Goal: Find specific page/section: Find specific page/section

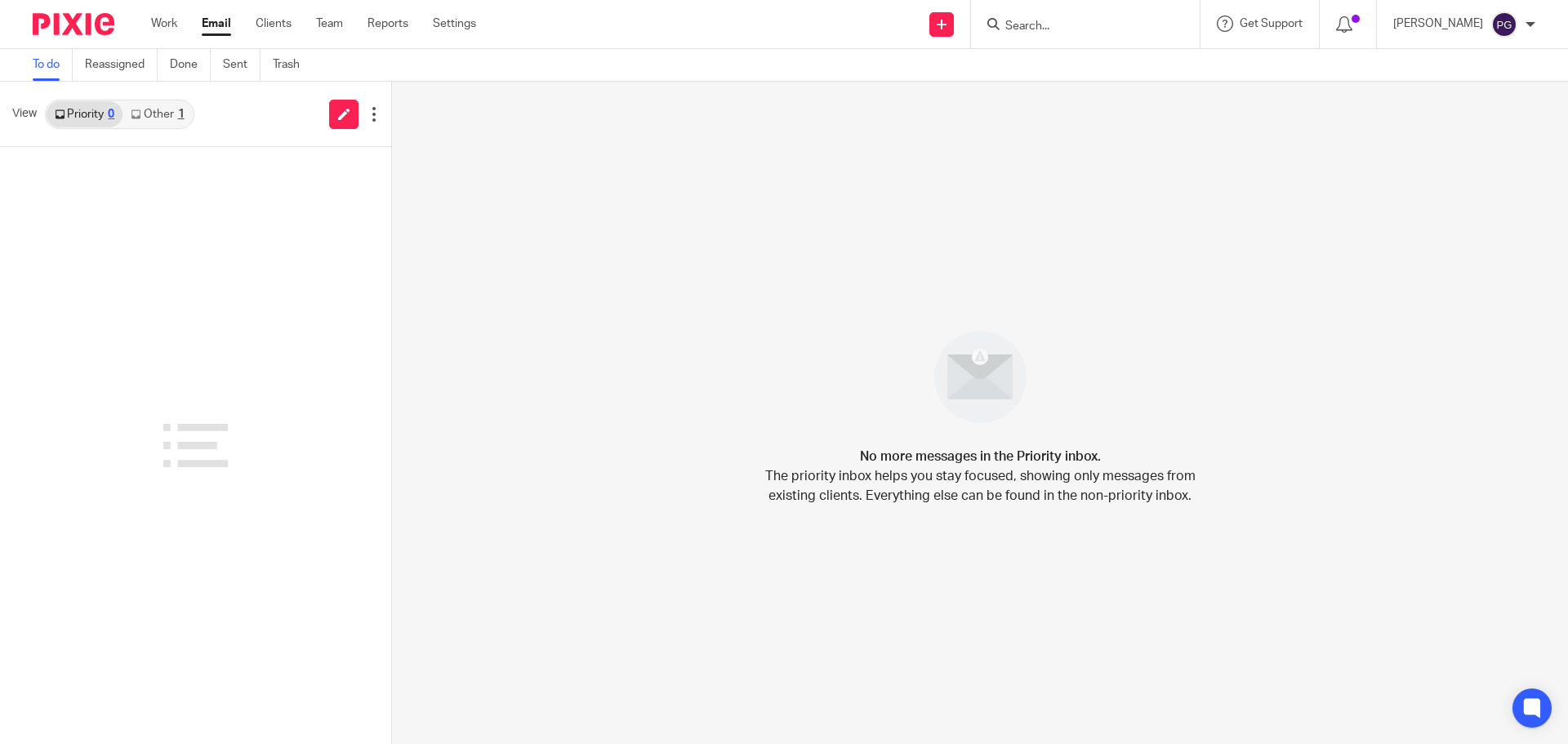
click at [1128, 26] on input "Search" at bounding box center [1077, 27] width 147 height 15
type input "[PERSON_NAME]"
click at [1114, 66] on link at bounding box center [1150, 70] width 298 height 38
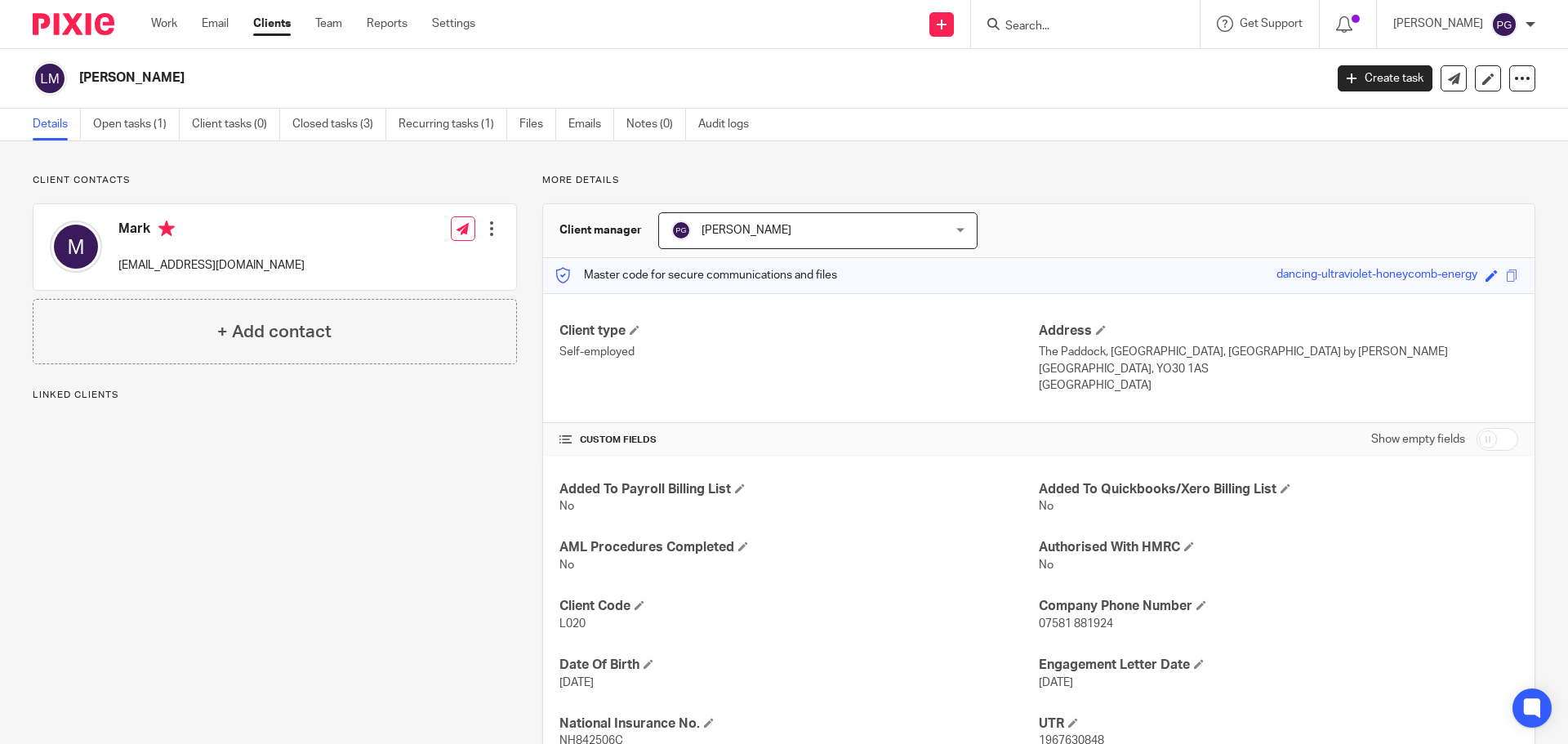
click at [1074, 42] on div at bounding box center [1085, 24] width 229 height 48
click at [1061, 23] on input "Search" at bounding box center [1077, 27] width 147 height 15
type input "b"
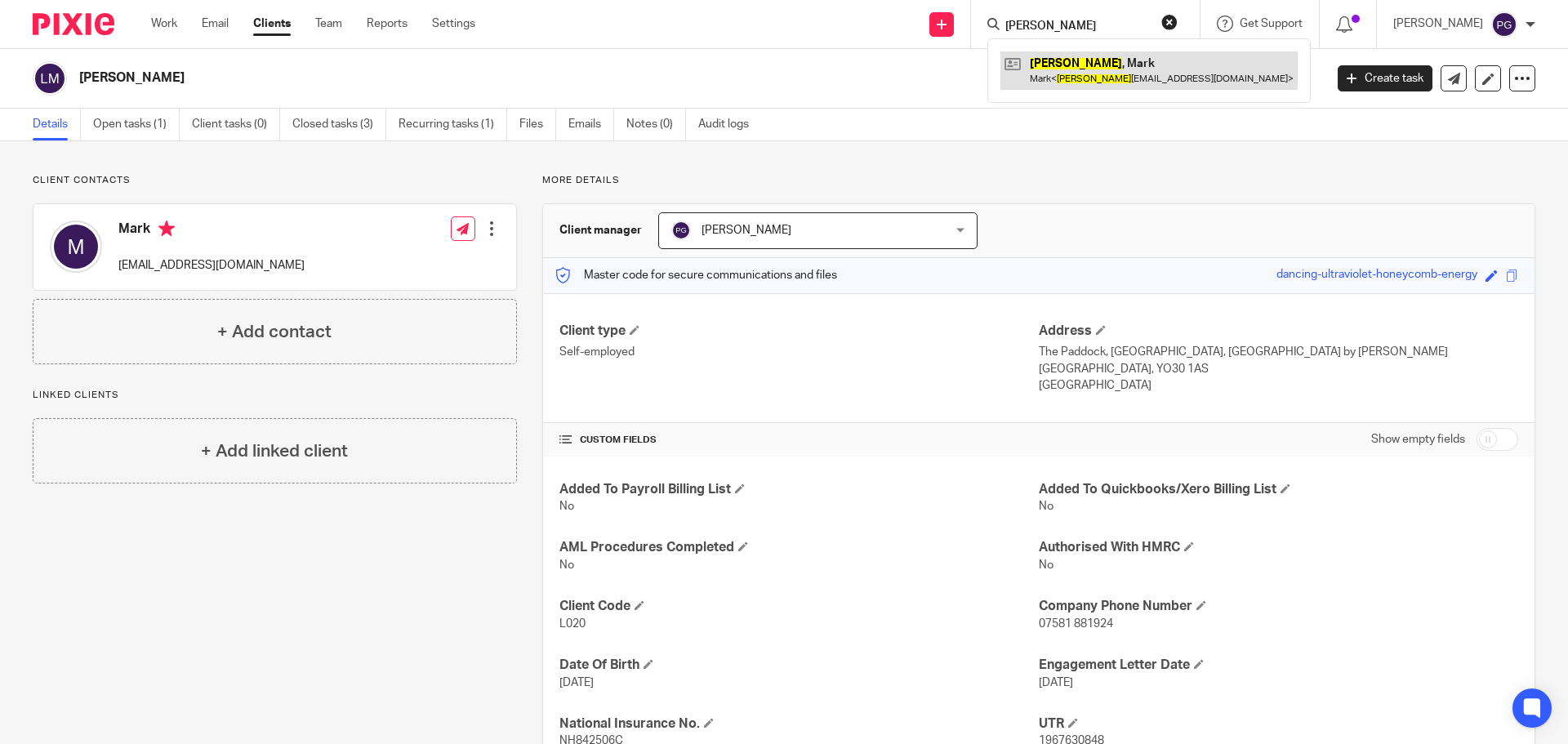
type input "[PERSON_NAME]"
click at [1103, 87] on link at bounding box center [1150, 70] width 298 height 38
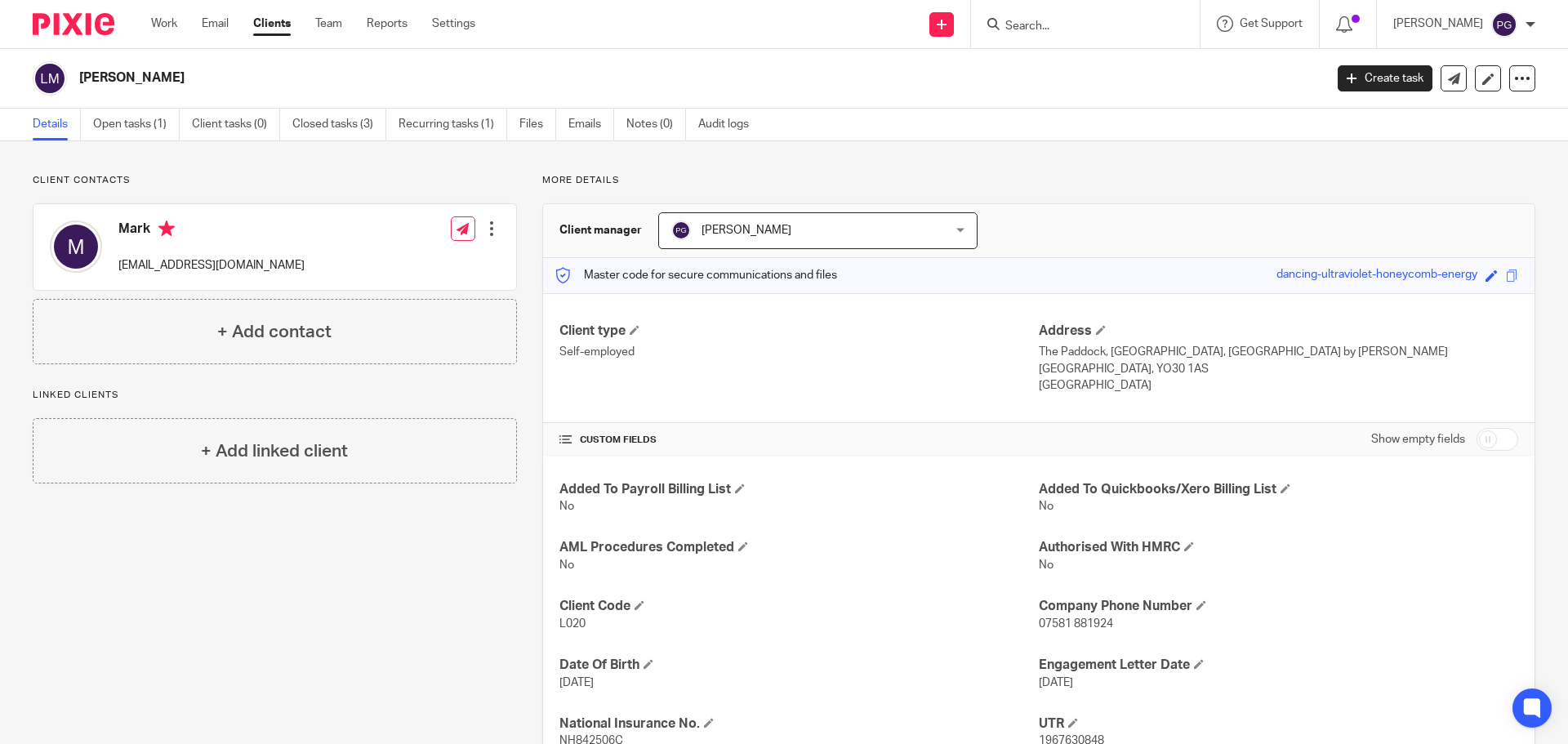
click at [1058, 21] on input "Search" at bounding box center [1077, 27] width 147 height 15
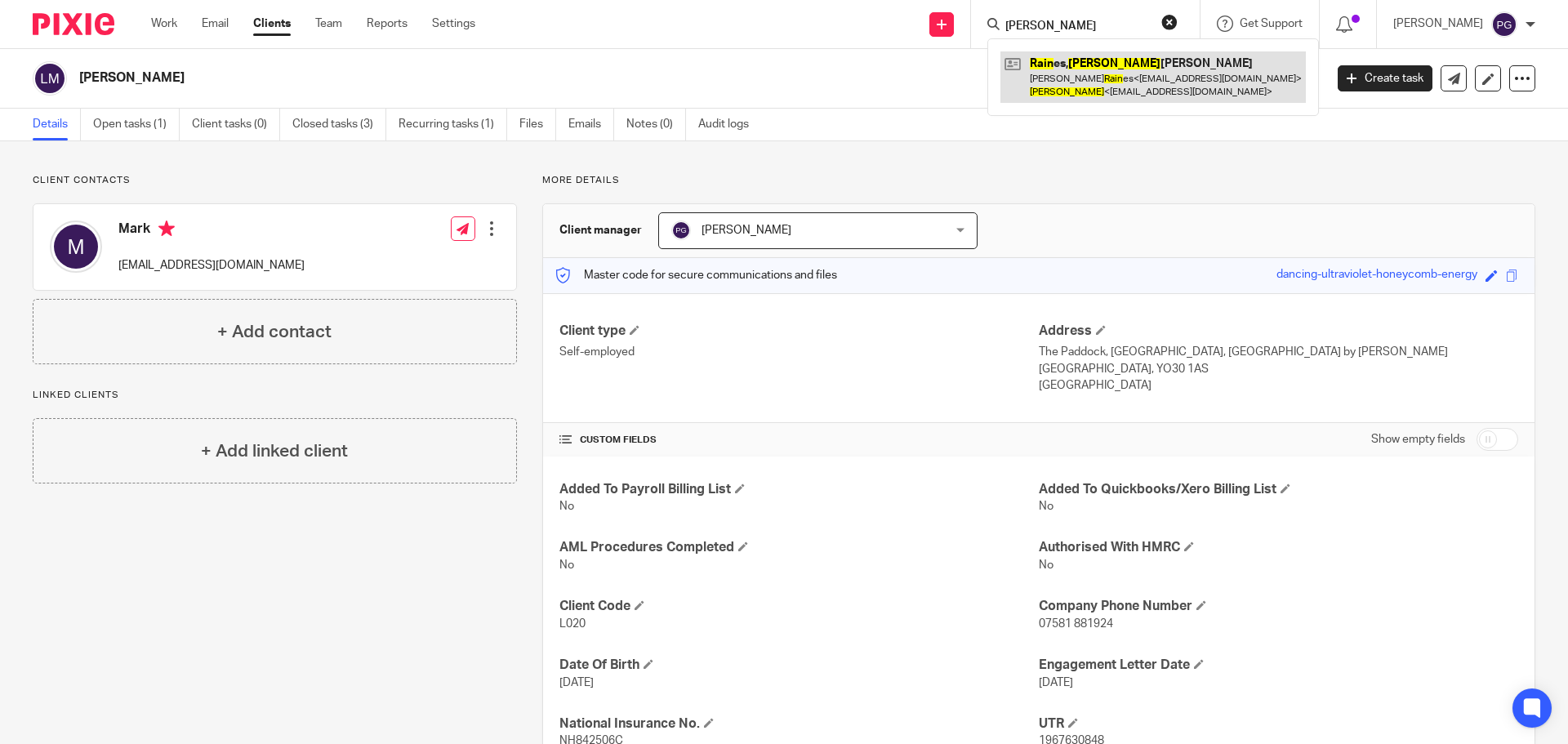
type input "luke rain"
click at [1130, 94] on link at bounding box center [1153, 76] width 306 height 50
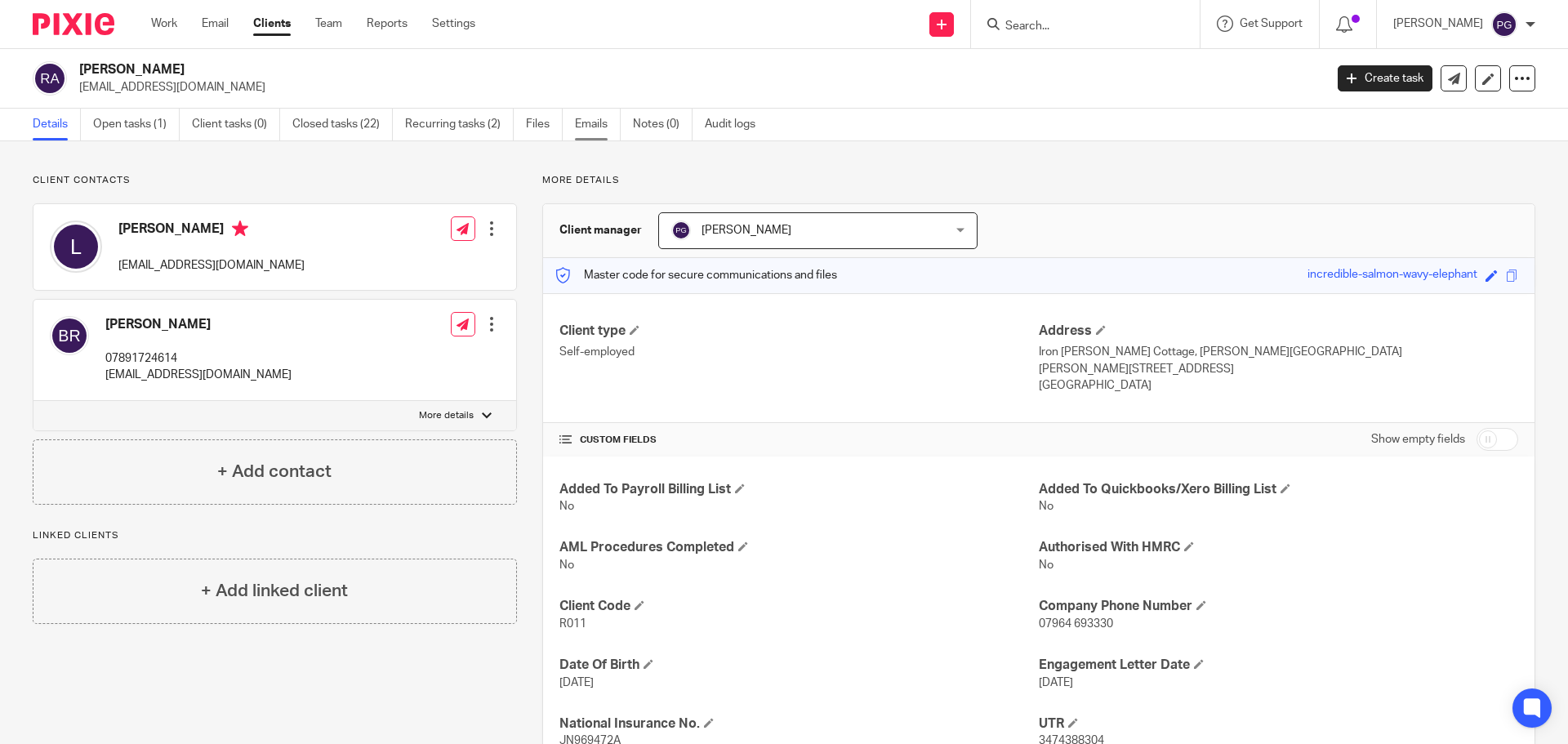
click at [578, 129] on link "Emails" at bounding box center [598, 125] width 46 height 32
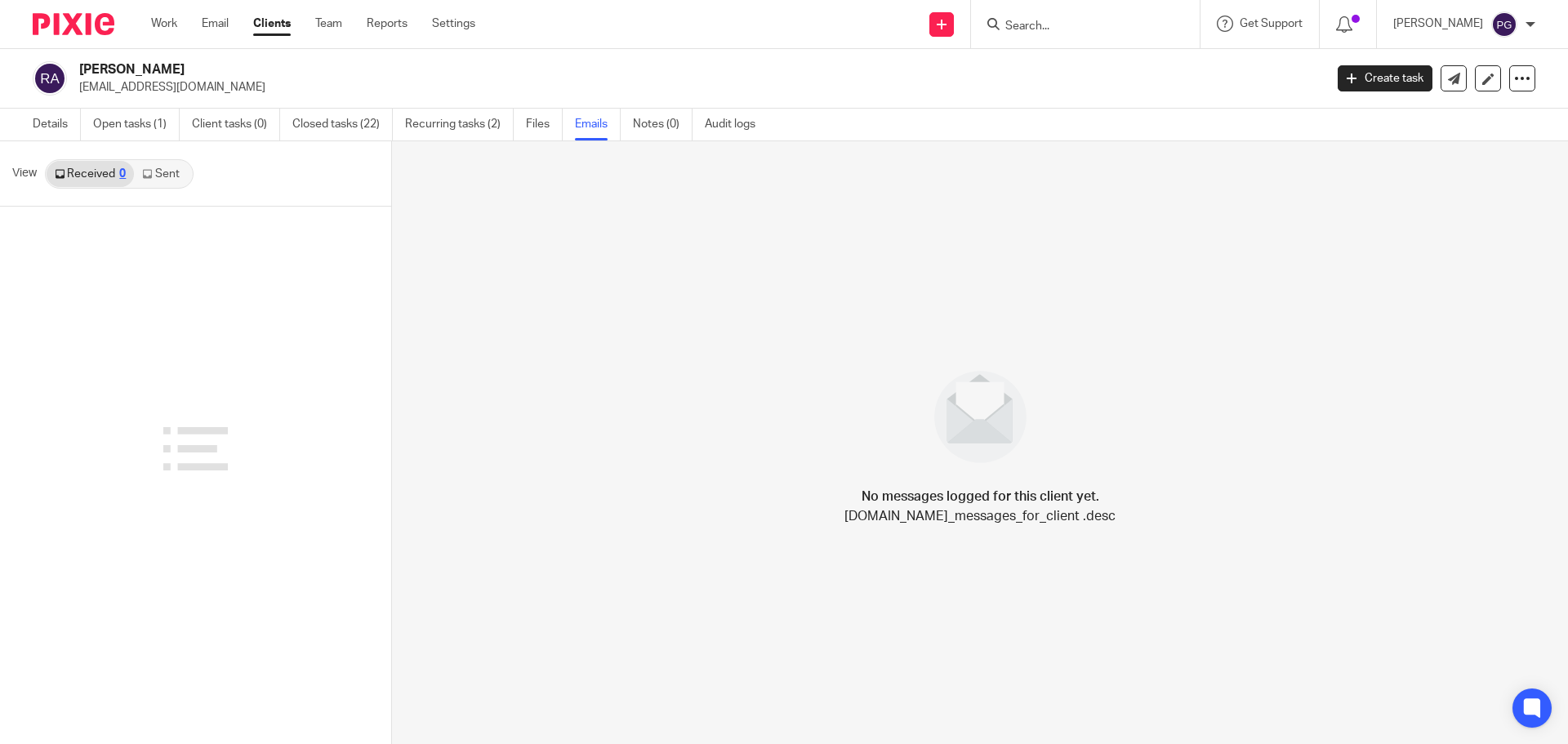
click at [171, 176] on link "Sent" at bounding box center [162, 174] width 57 height 26
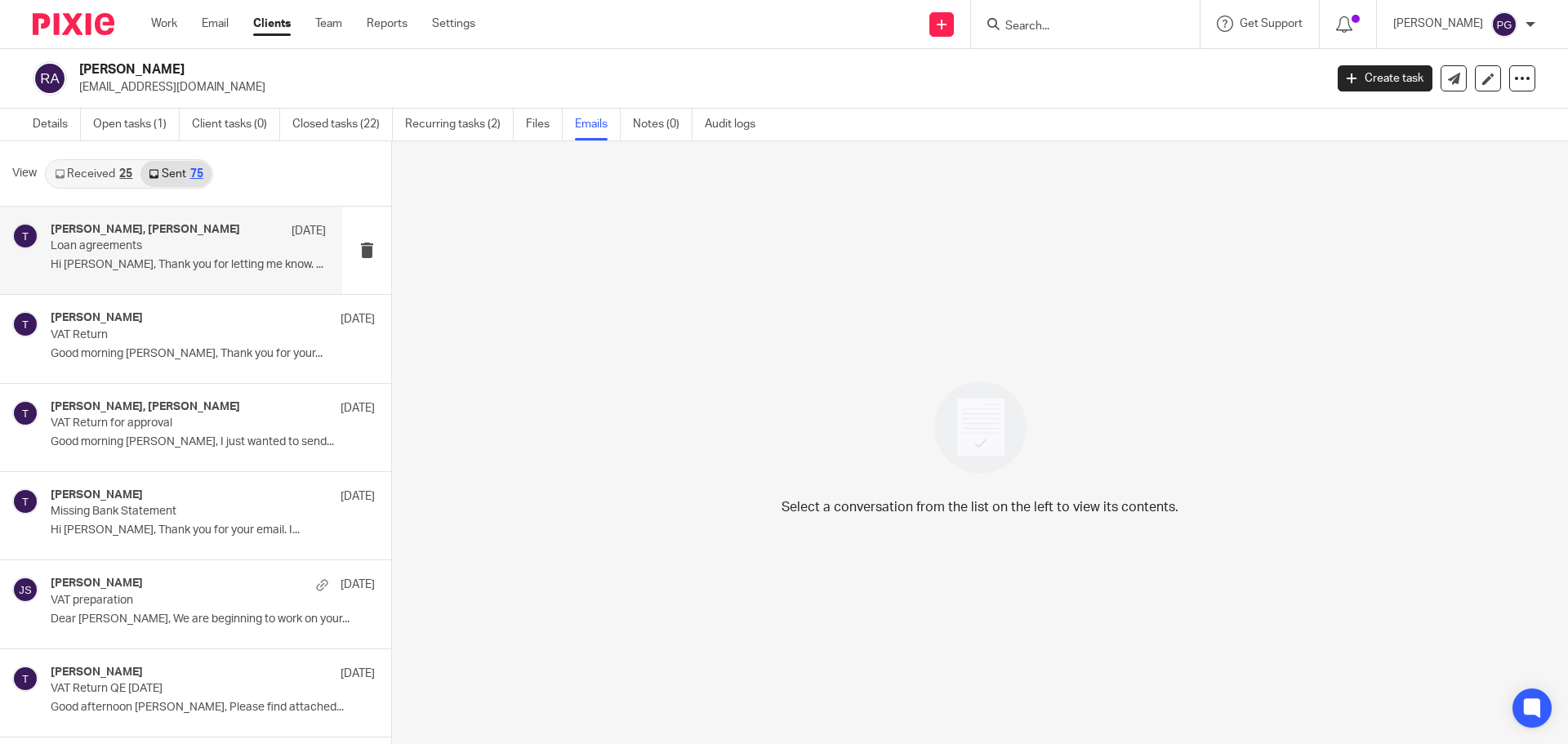
click at [176, 246] on p "Loan agreements" at bounding box center [160, 246] width 221 height 14
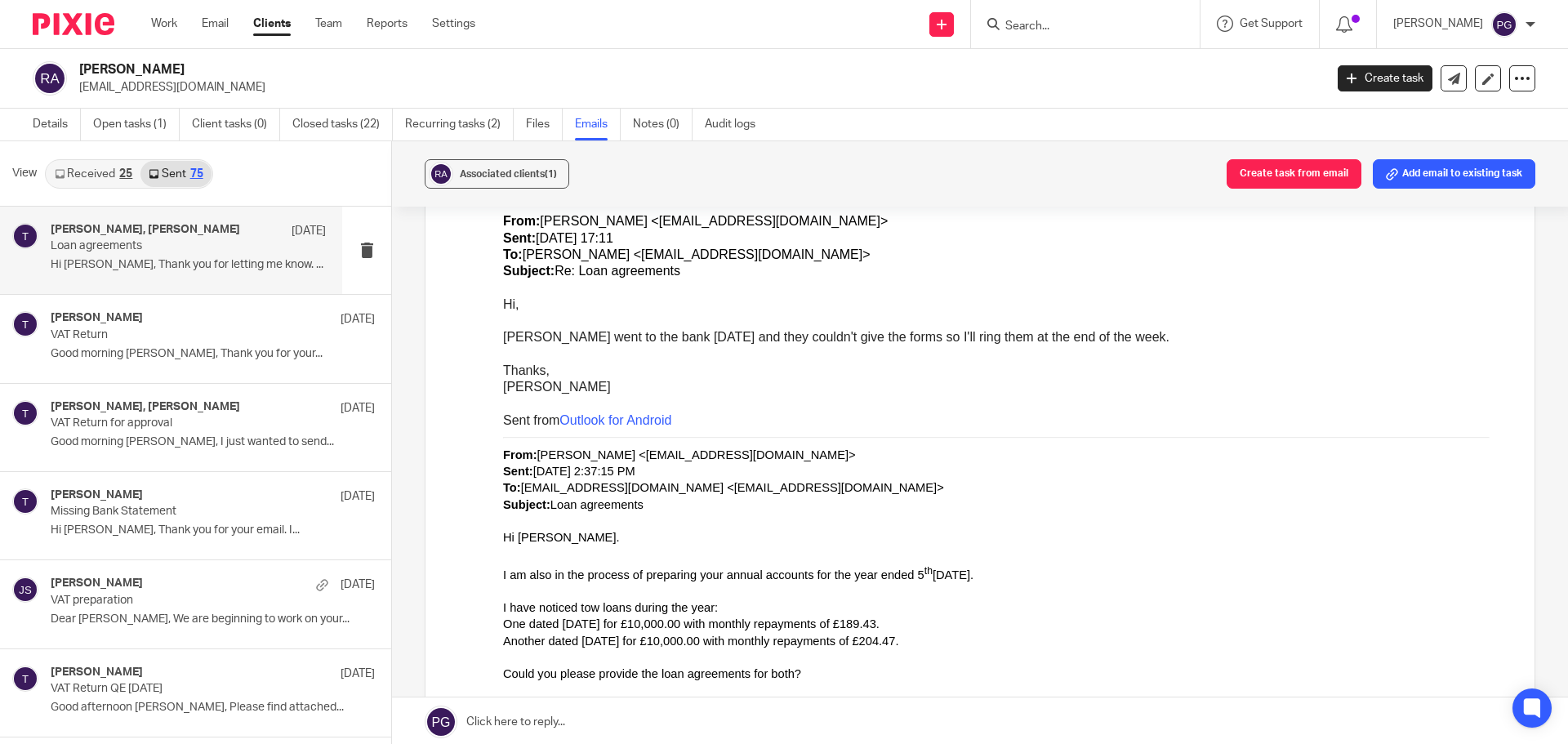
scroll to position [572, 0]
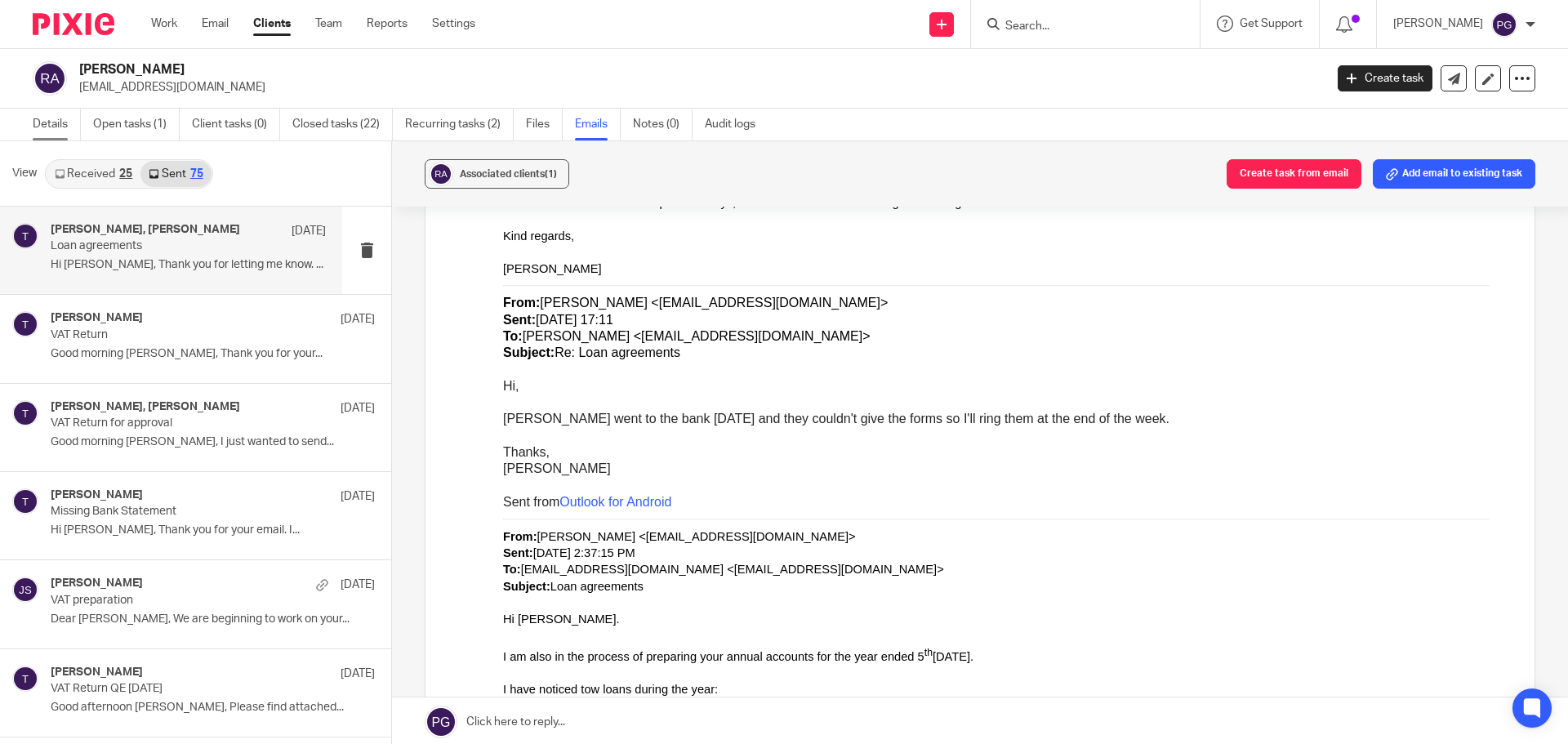
click at [46, 118] on link "Details" at bounding box center [56, 125] width 48 height 32
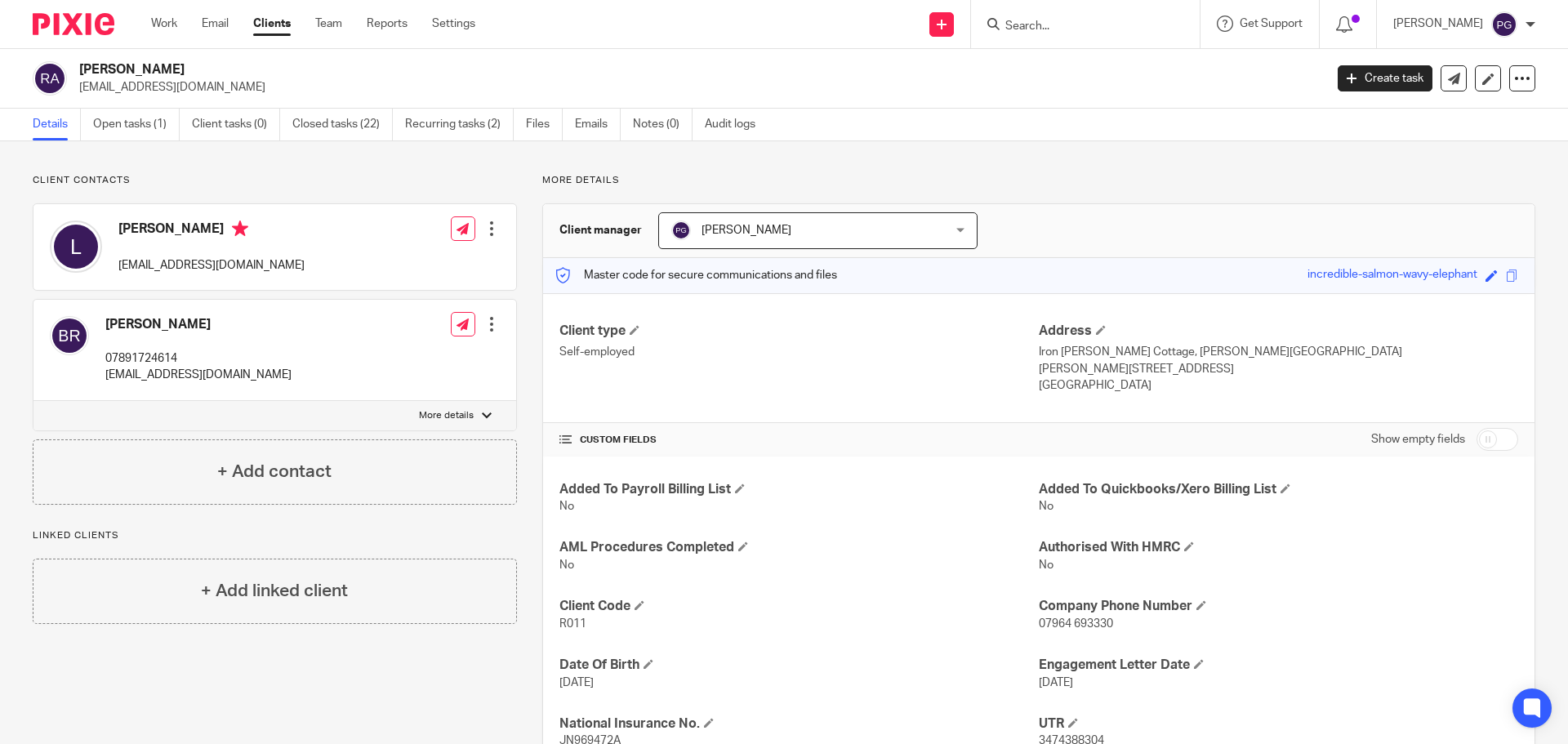
drag, startPoint x: 173, startPoint y: 186, endPoint x: 160, endPoint y: 172, distance: 19.1
click at [160, 172] on div "Client contacts Beth Raines 07891724614 bhclay@hotmail.co.uk Edit contact Creat…" at bounding box center [784, 504] width 1568 height 724
click at [162, 174] on div "Client contacts Beth Raines 07891724614 bhclay@hotmail.co.uk Edit contact Creat…" at bounding box center [784, 504] width 1568 height 724
click at [201, 28] on ul "Work Email Clients Team Reports Settings" at bounding box center [325, 24] width 349 height 17
click at [218, 25] on link "Email" at bounding box center [215, 24] width 27 height 17
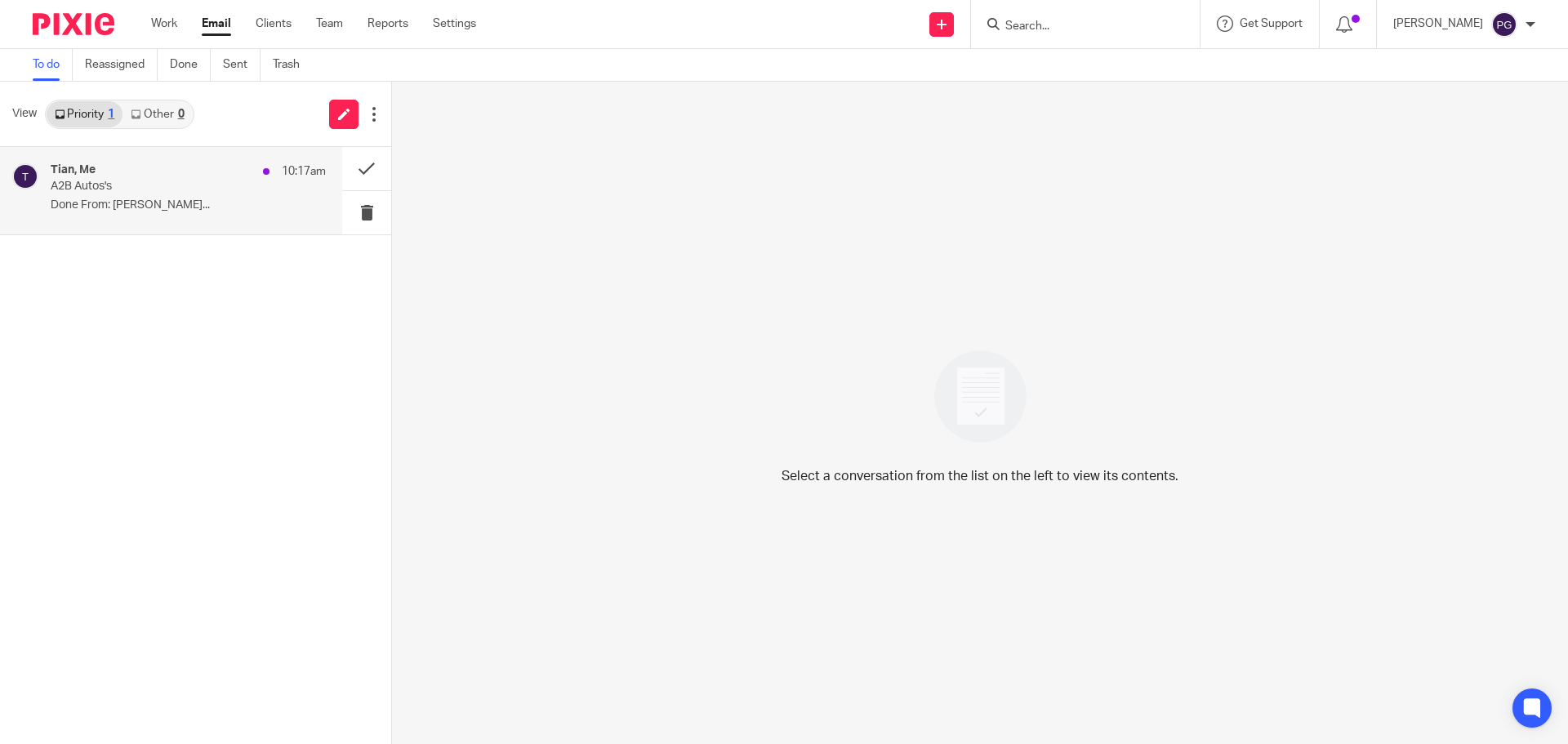
click at [189, 182] on p "A2B Autos's" at bounding box center [160, 187] width 221 height 14
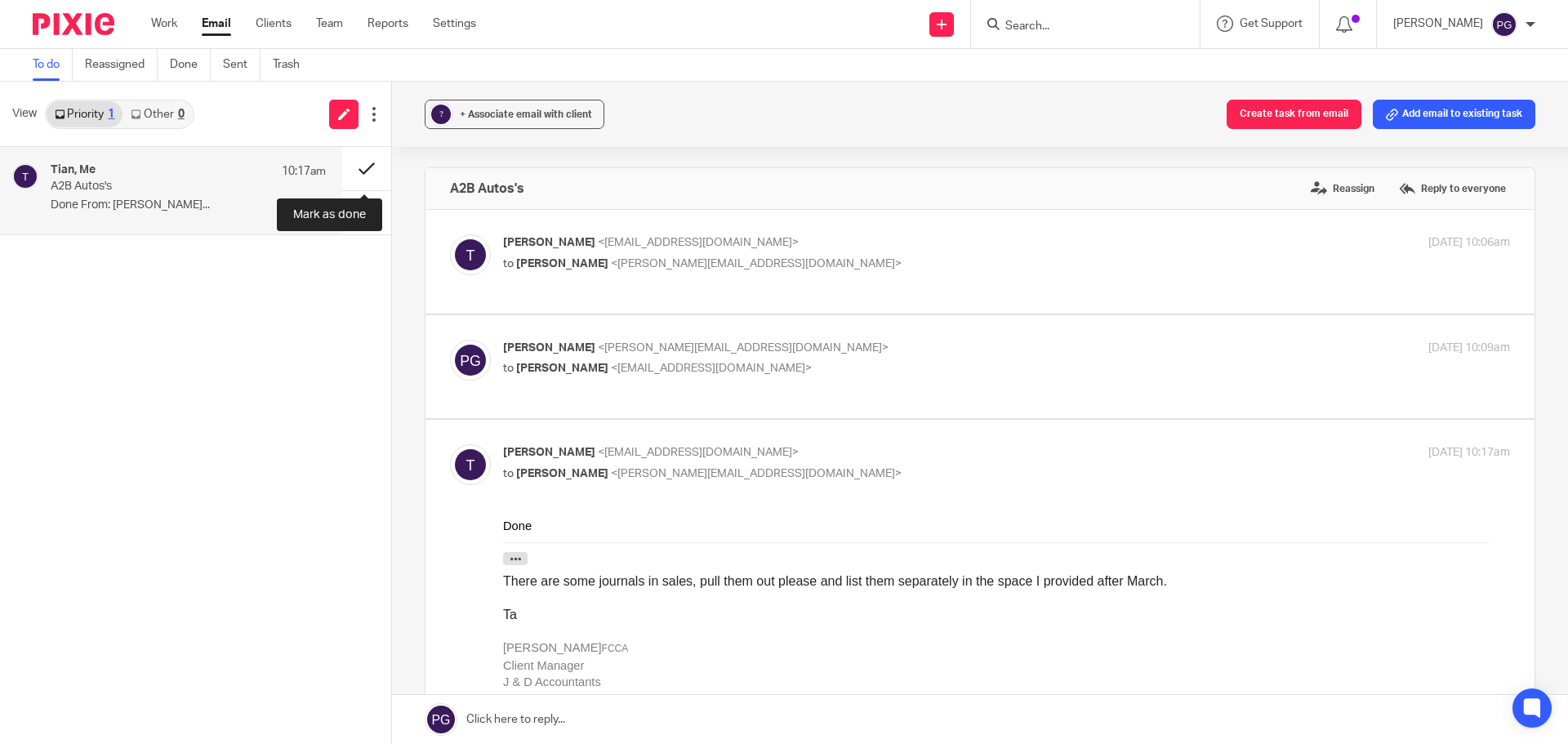
click at [360, 168] on button at bounding box center [367, 169] width 49 height 44
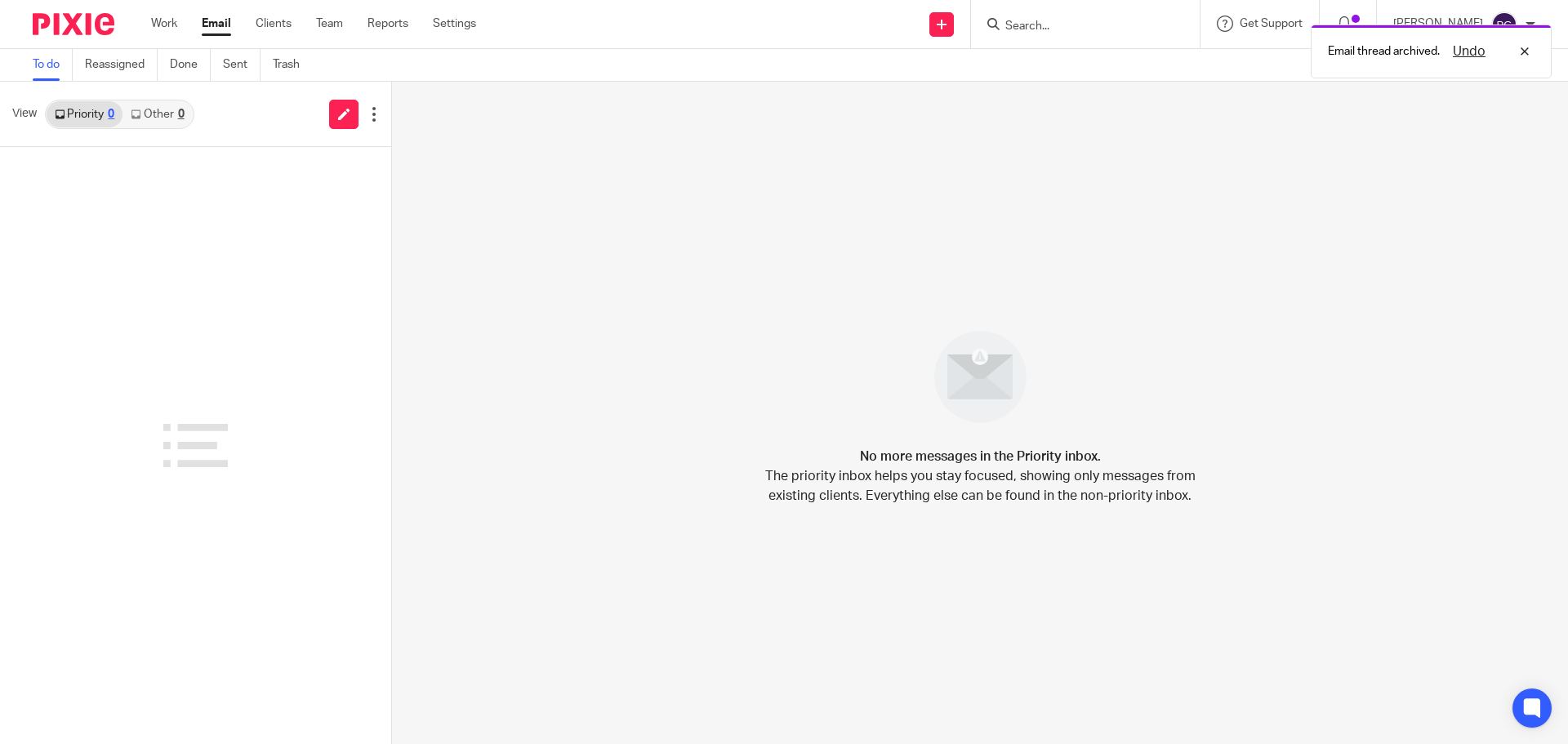
click at [184, 120] on div "0" at bounding box center [181, 115] width 7 height 12
click at [1111, 31] on input "Search" at bounding box center [1077, 27] width 147 height 15
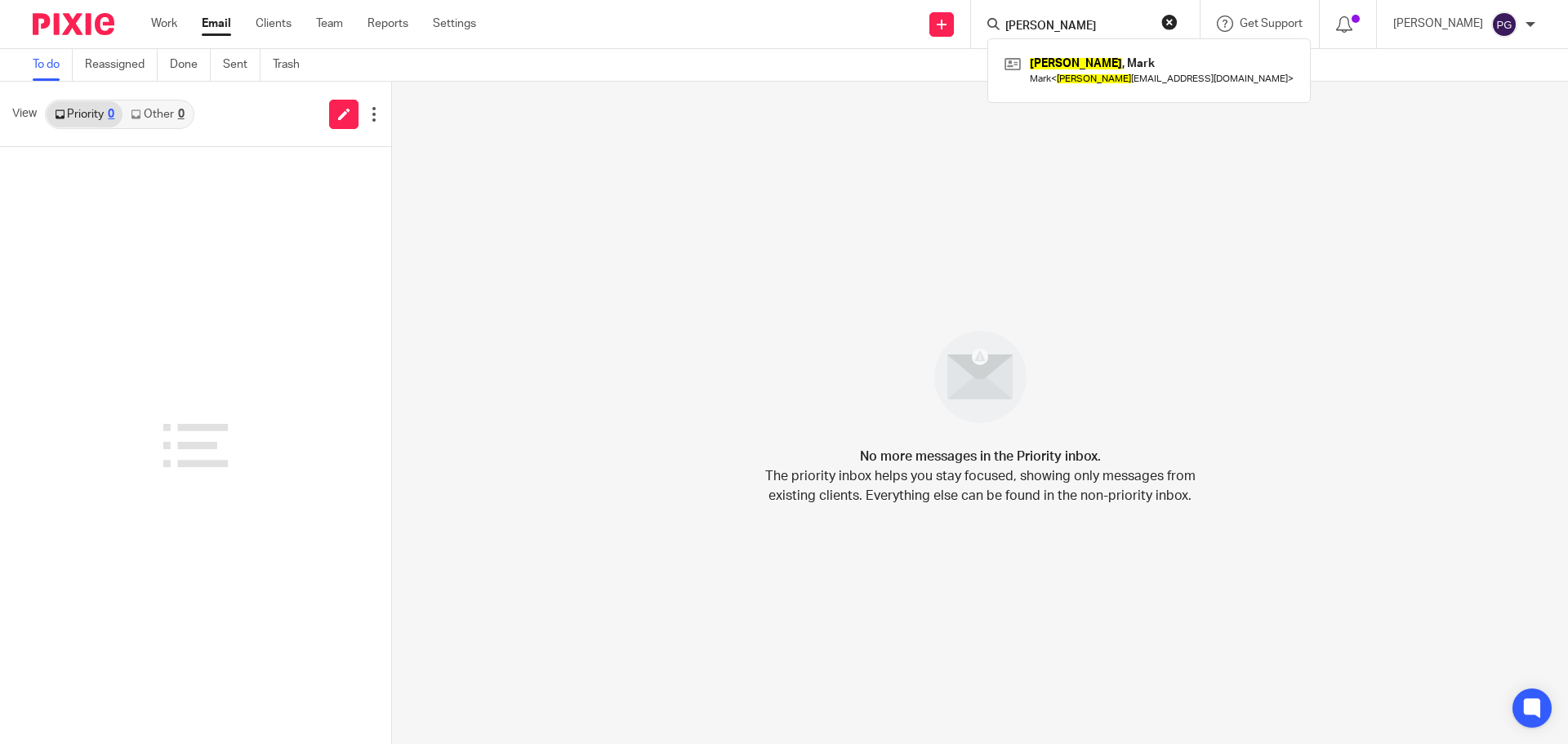
type input "[PERSON_NAME]"
click at [260, 211] on div at bounding box center [196, 446] width 392 height 598
click at [1042, 21] on input "Search" at bounding box center [1077, 27] width 147 height 15
type input "[PERSON_NAME]"
click at [1104, 67] on link at bounding box center [1150, 70] width 298 height 38
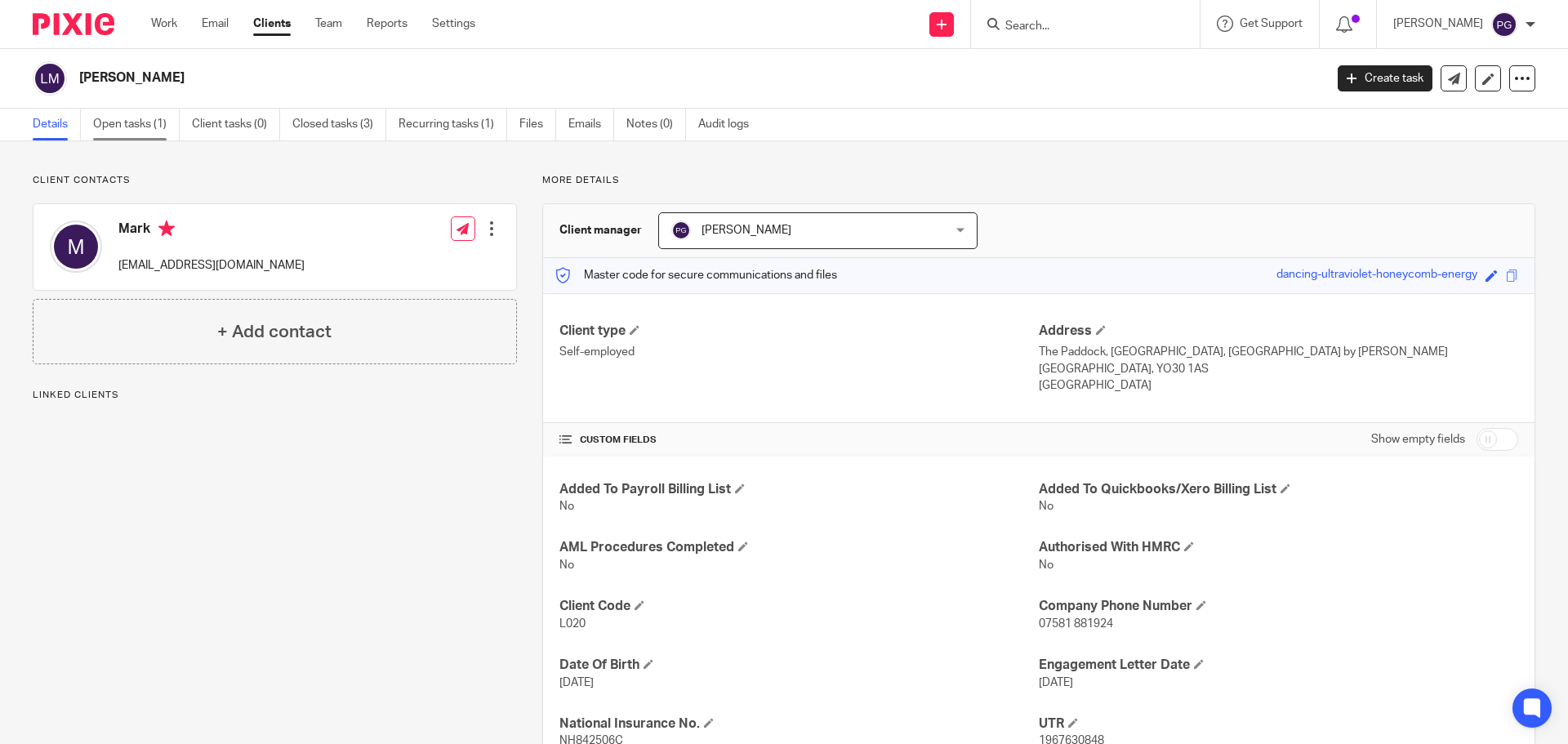
click at [122, 127] on link "Open tasks (1)" at bounding box center [137, 125] width 87 height 32
